Goal: Task Accomplishment & Management: Complete application form

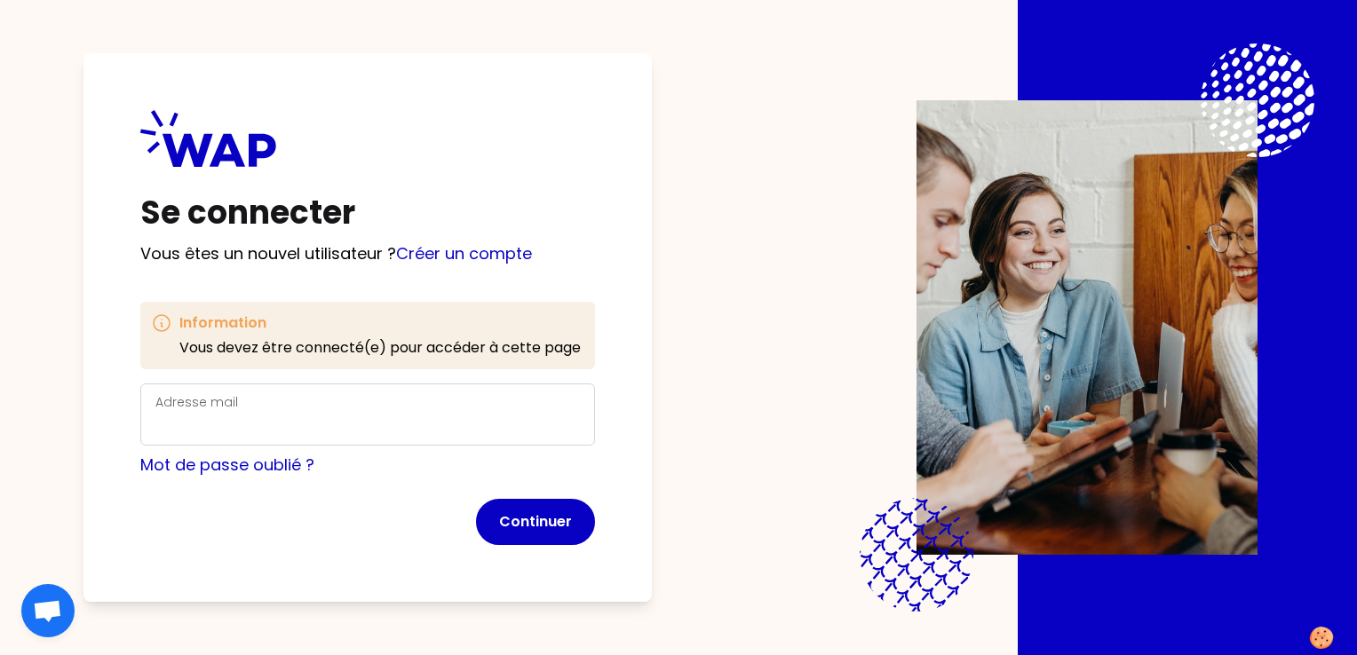
click at [244, 404] on div "Adresse mail" at bounding box center [367, 415] width 425 height 46
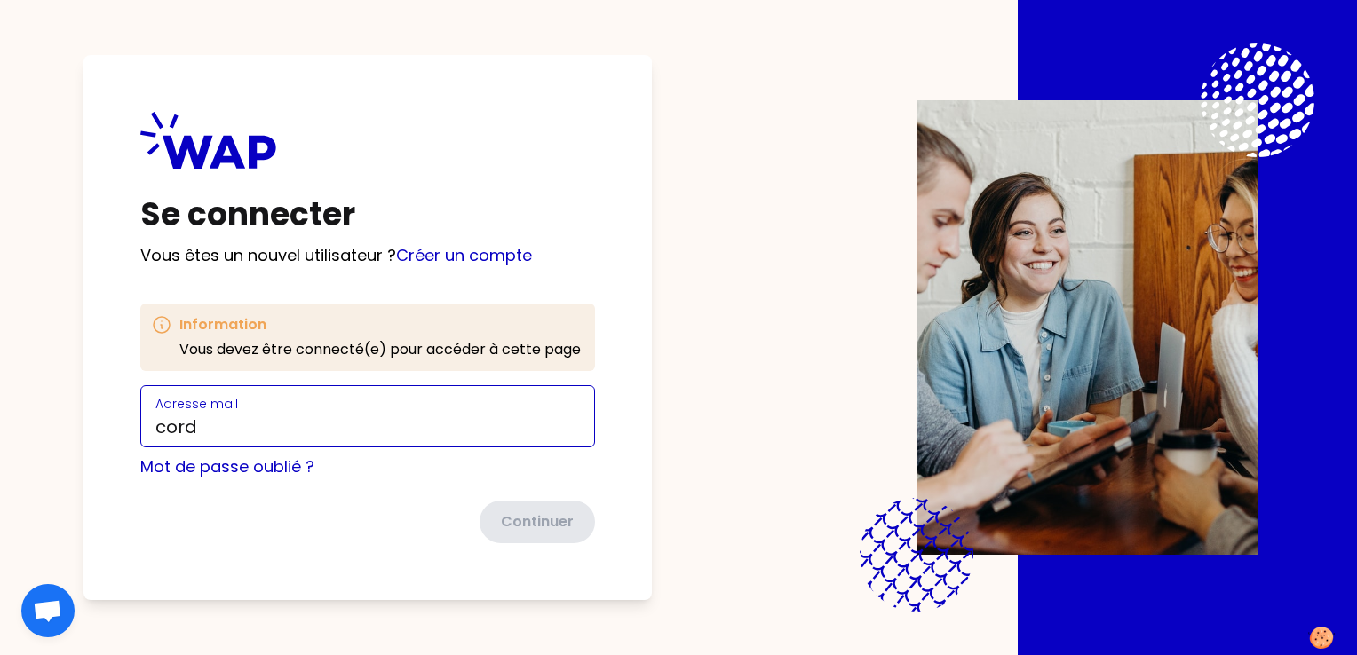
type input "[PERSON_NAME][EMAIL_ADDRESS][PERSON_NAME][DOMAIN_NAME]"
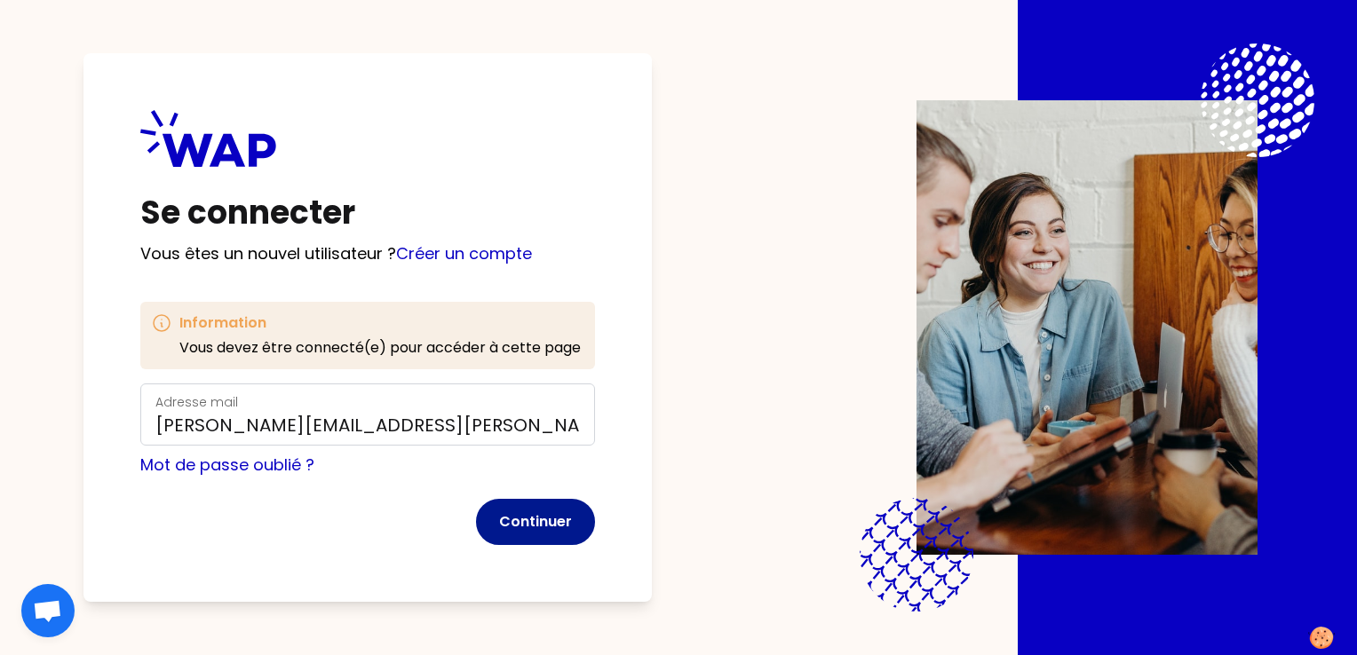
click at [533, 528] on button "Continuer" at bounding box center [535, 522] width 119 height 46
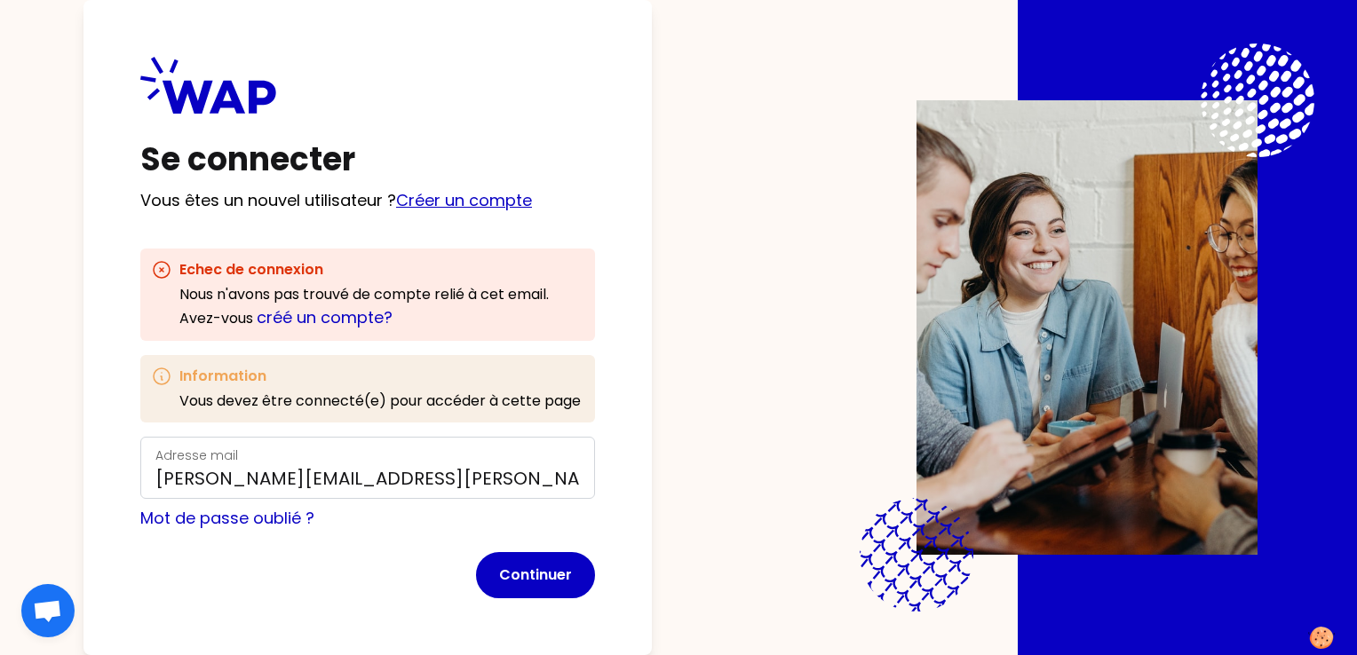
click at [468, 193] on link "Créer un compte" at bounding box center [464, 200] width 136 height 22
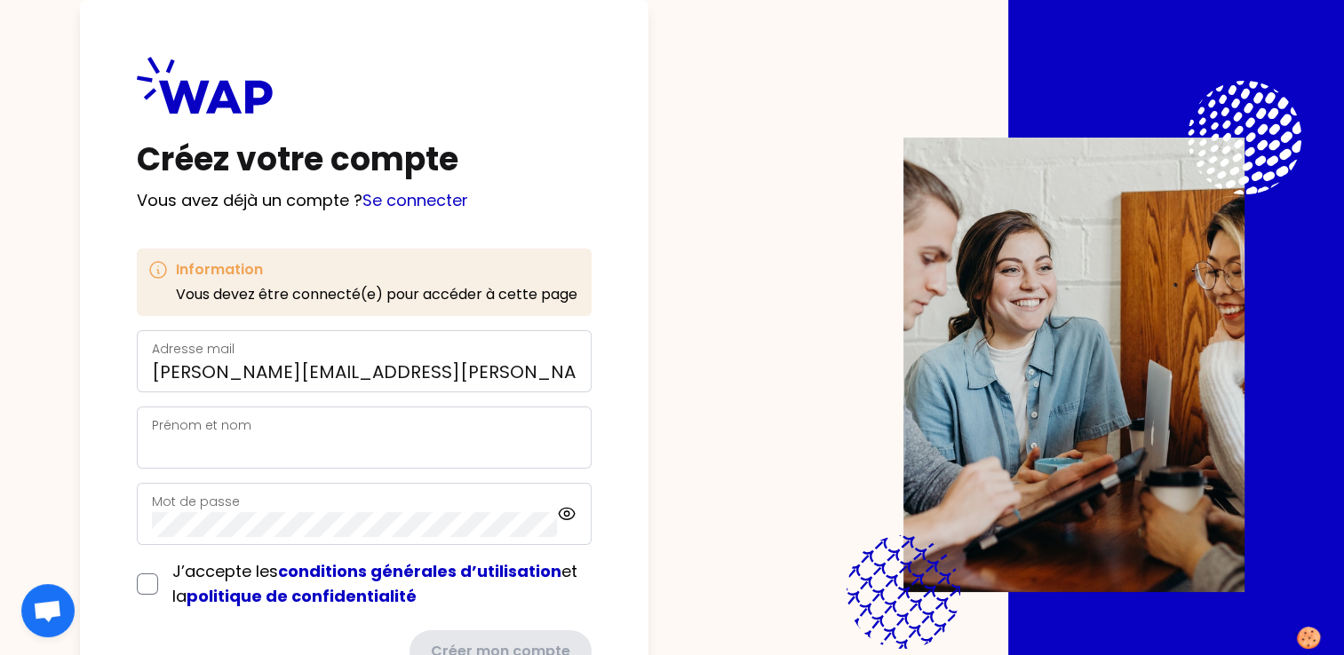
click at [323, 422] on div "Prénom et nom" at bounding box center [364, 438] width 425 height 46
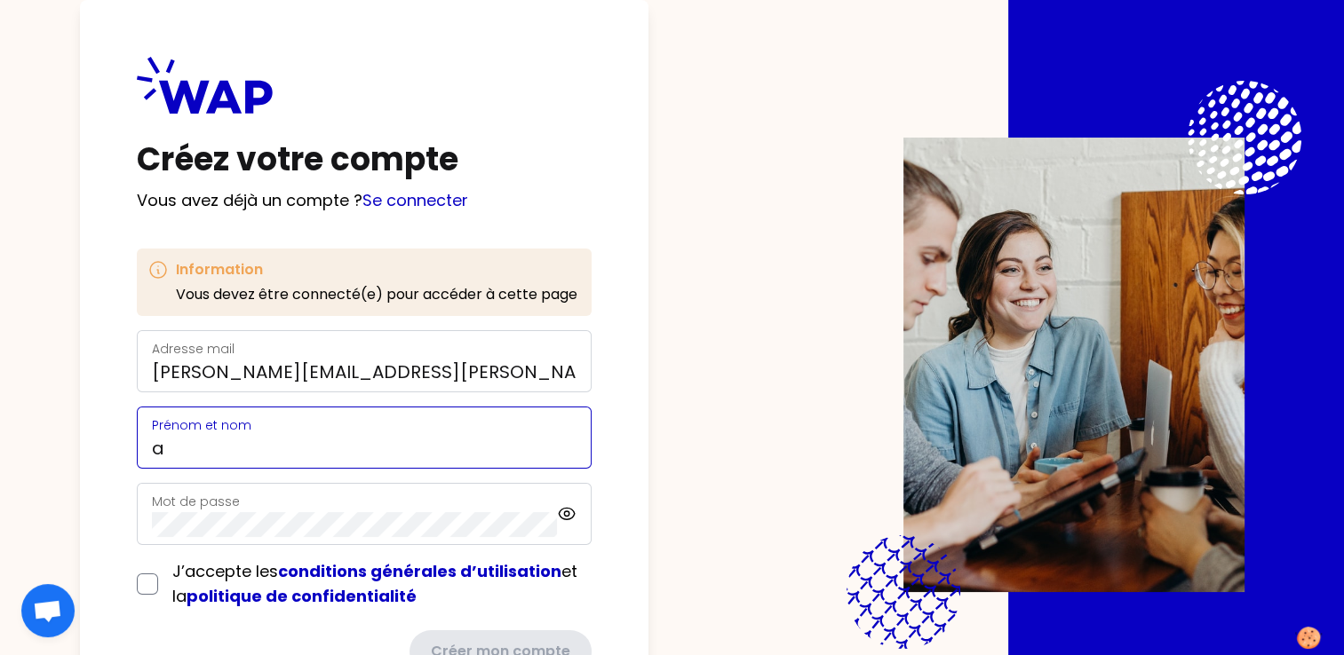
type input "[PERSON_NAME]"
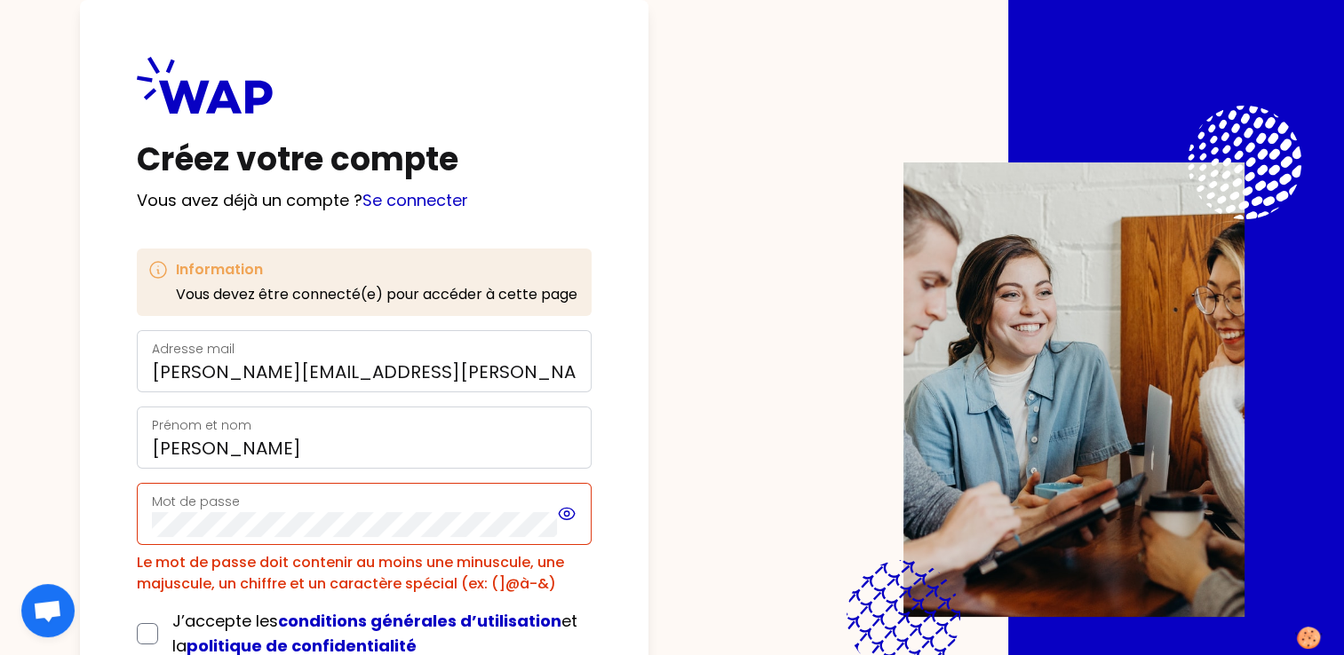
click at [559, 516] on icon at bounding box center [567, 514] width 20 height 21
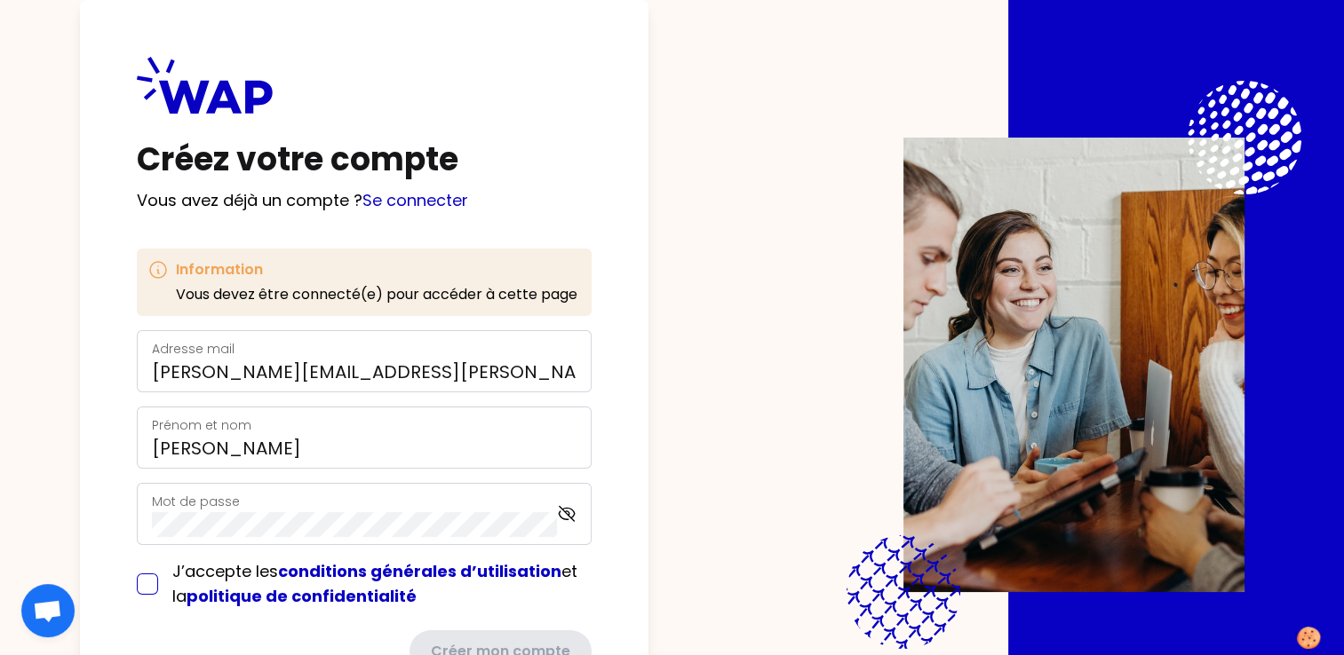
click at [140, 581] on input "checkbox" at bounding box center [147, 584] width 21 height 21
checkbox input "true"
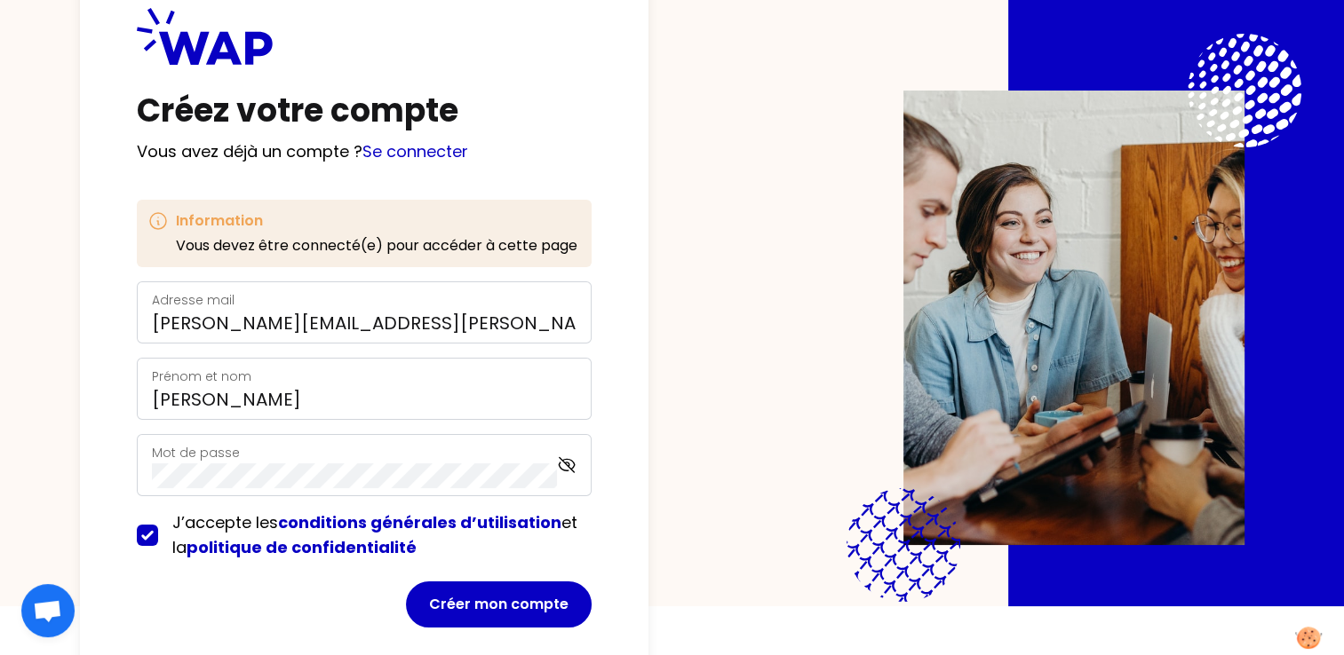
scroll to position [75, 0]
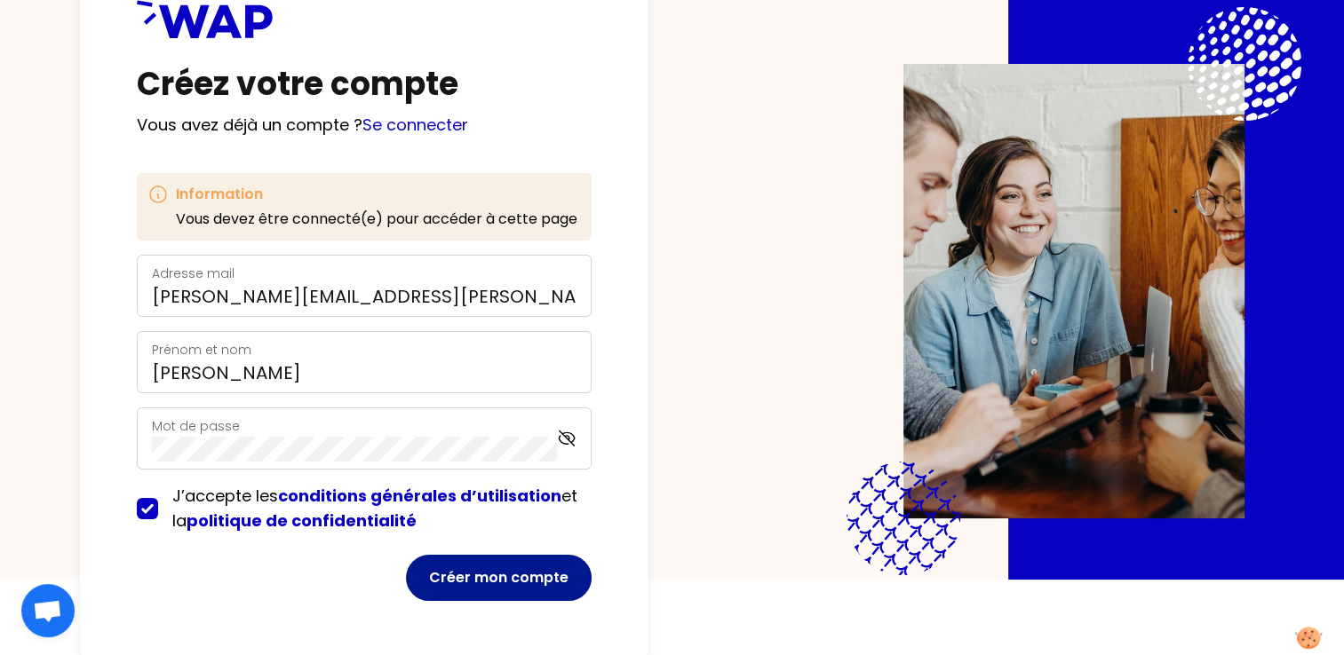
click at [533, 575] on button "Créer mon compte" at bounding box center [499, 578] width 186 height 46
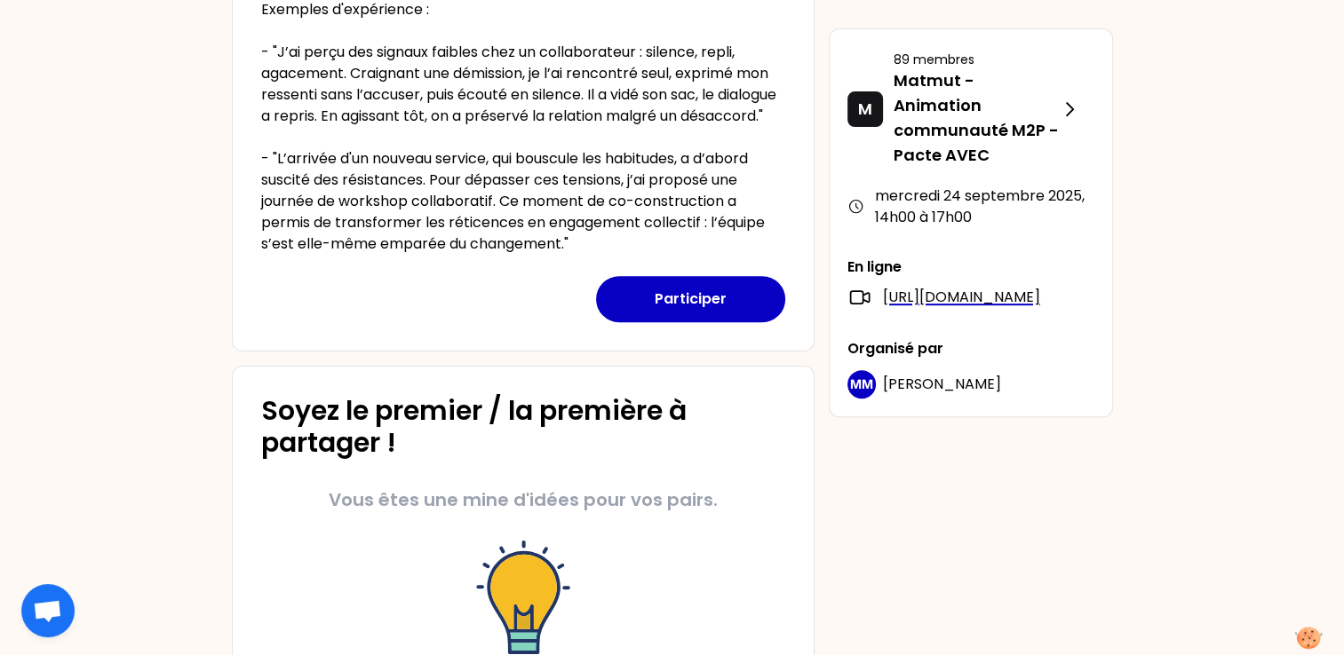
scroll to position [424, 0]
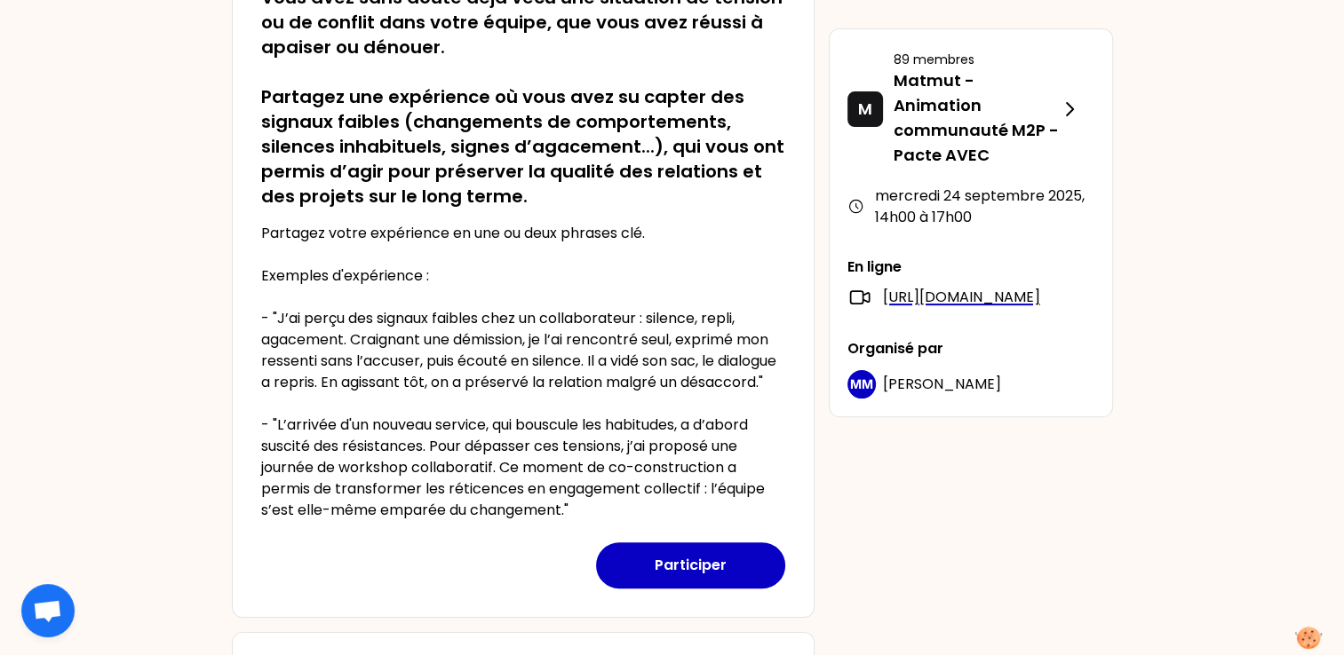
click at [669, 225] on p "Partagez votre expérience en une ou deux phrases clé. Exemples d'expérience : -…" at bounding box center [523, 372] width 524 height 298
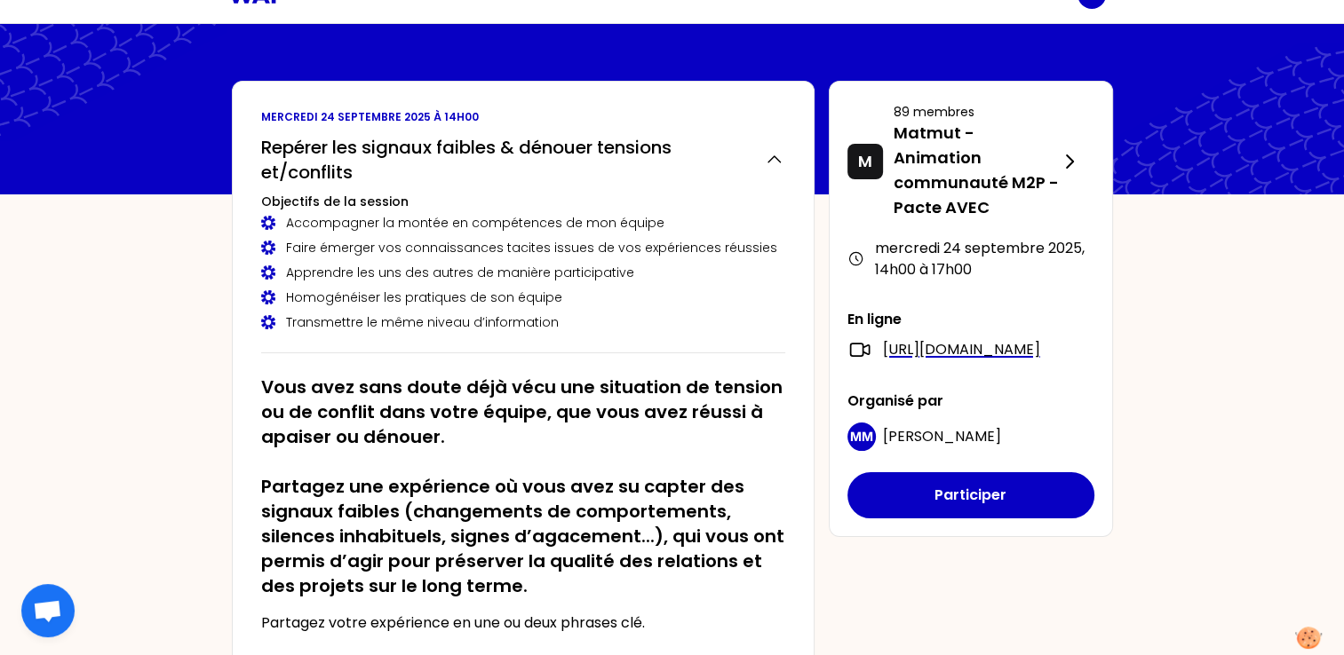
scroll to position [0, 0]
